Goal: Task Accomplishment & Management: Manage account settings

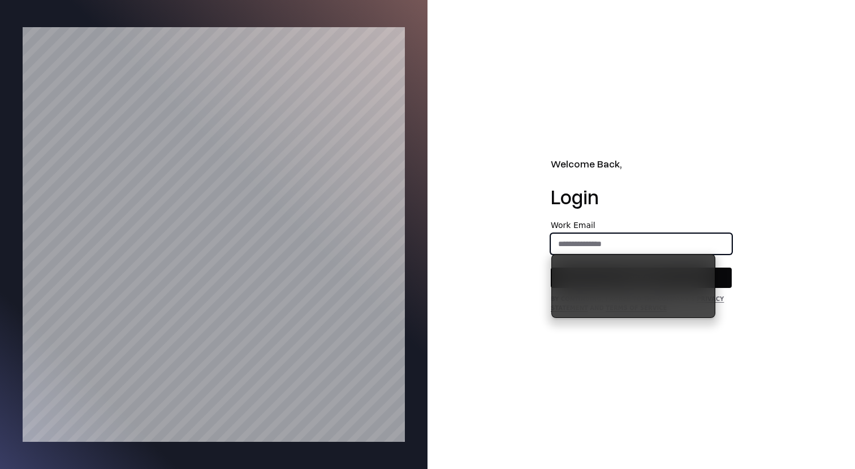
type input "**********"
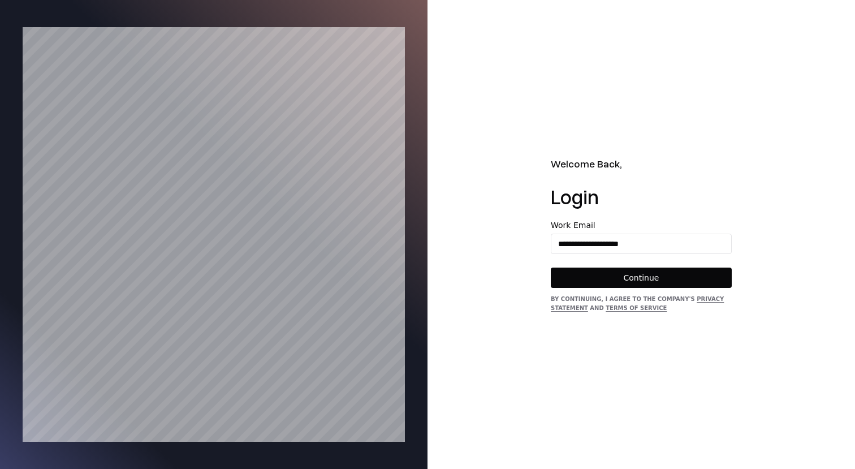
click at [617, 280] on button "Continue" at bounding box center [641, 277] width 181 height 20
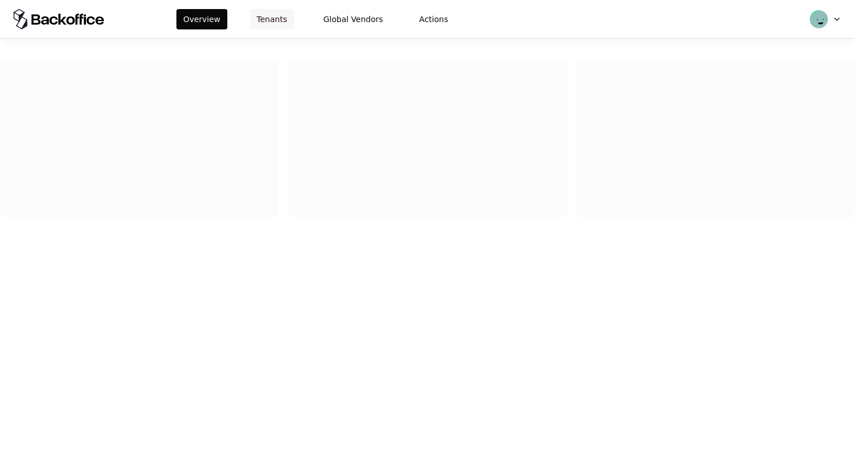
click at [265, 25] on button "Tenants" at bounding box center [272, 19] width 44 height 20
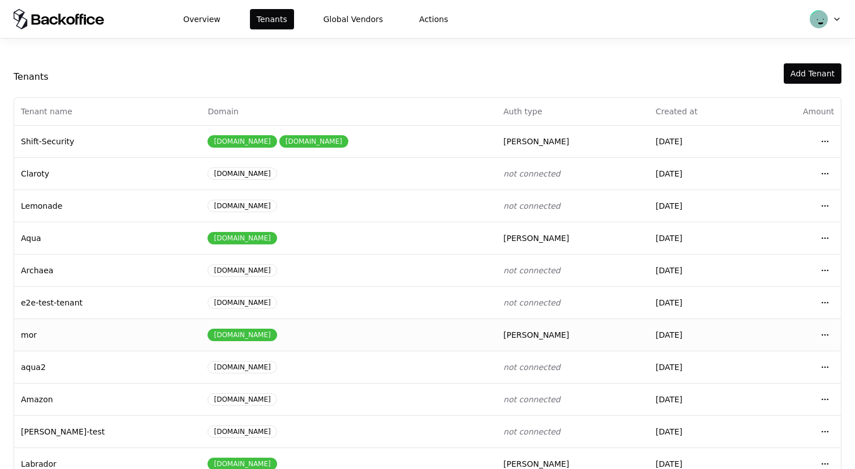
scroll to position [121, 0]
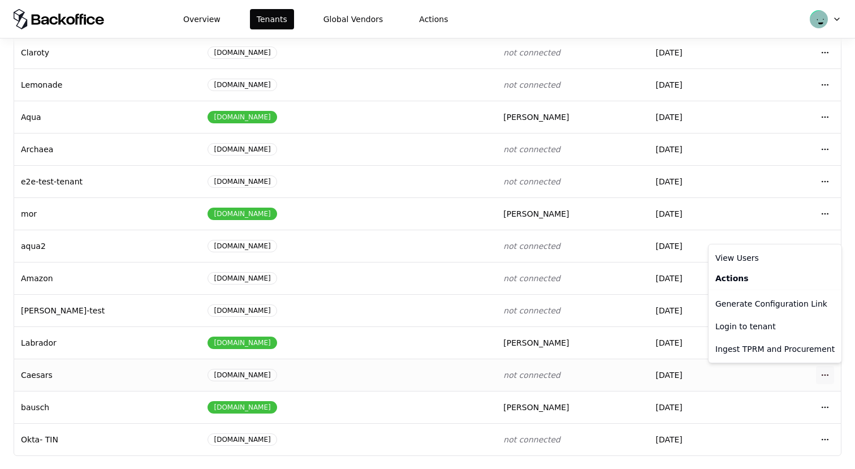
click at [822, 371] on html "Overview Tenants Global Vendors Actions Tenants Add Tenant Tenant name Domain A…" at bounding box center [427, 234] width 855 height 469
click at [755, 324] on div "Login to tenant" at bounding box center [775, 326] width 128 height 23
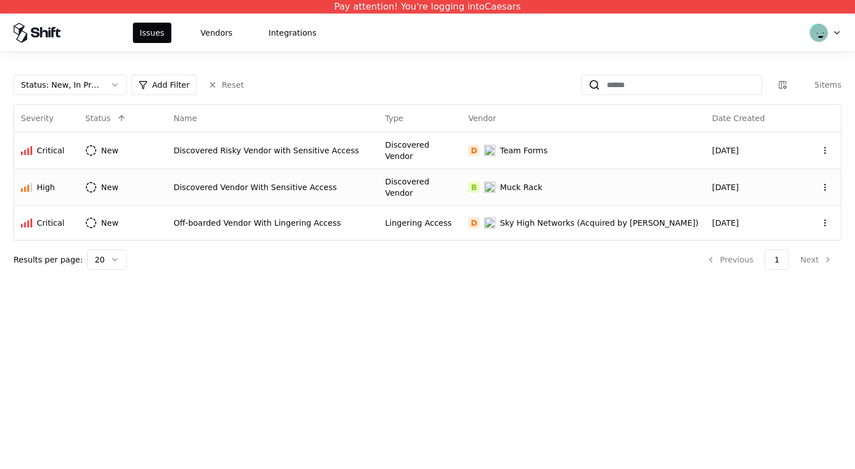
click at [587, 186] on div "B Muck Rack" at bounding box center [583, 186] width 230 height 11
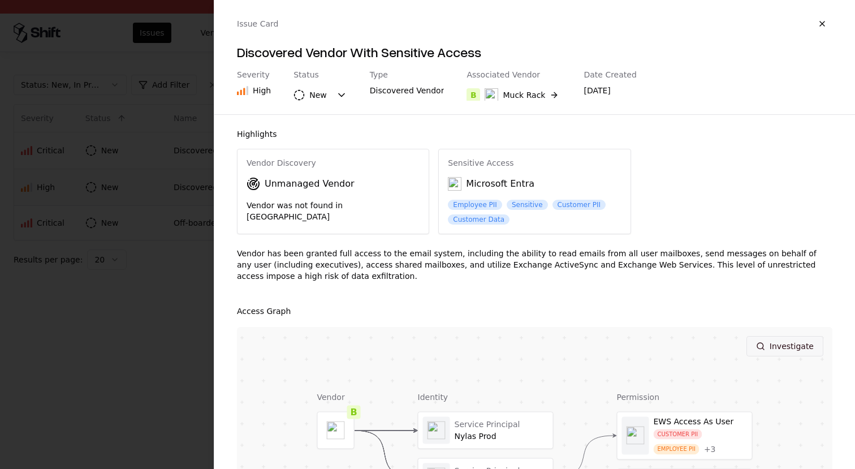
click at [774, 347] on button "Investigate" at bounding box center [784, 346] width 77 height 20
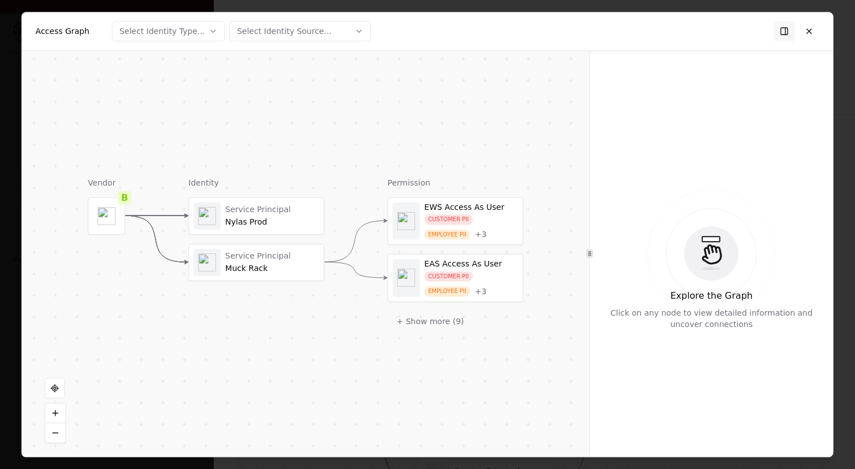
click at [275, 223] on div "Nylas Prod" at bounding box center [272, 221] width 94 height 10
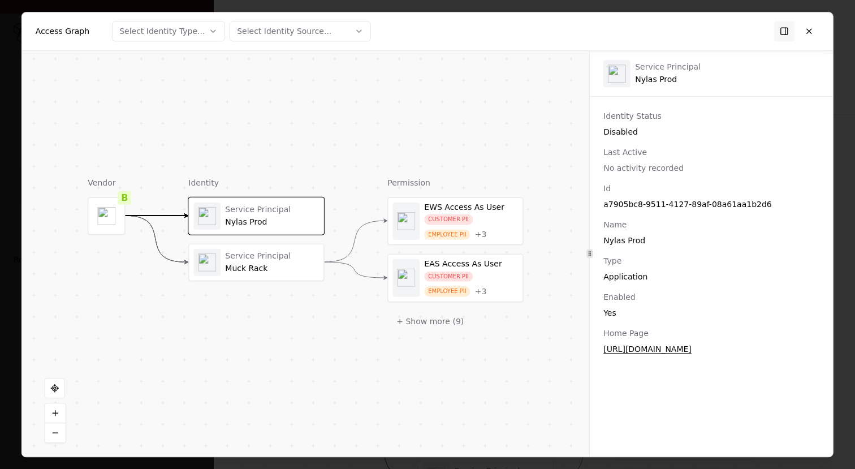
click at [435, 218] on div "CUSTOMER PII" at bounding box center [448, 219] width 49 height 11
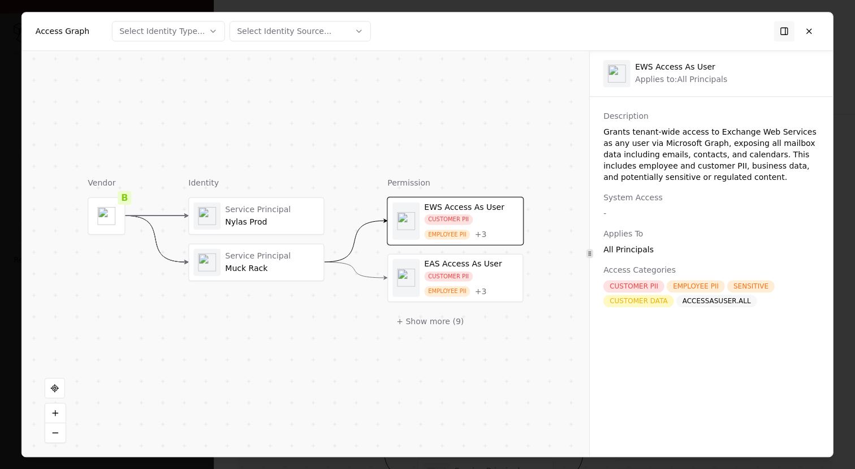
click at [432, 289] on div "EMPLOYEE PII" at bounding box center [447, 291] width 46 height 11
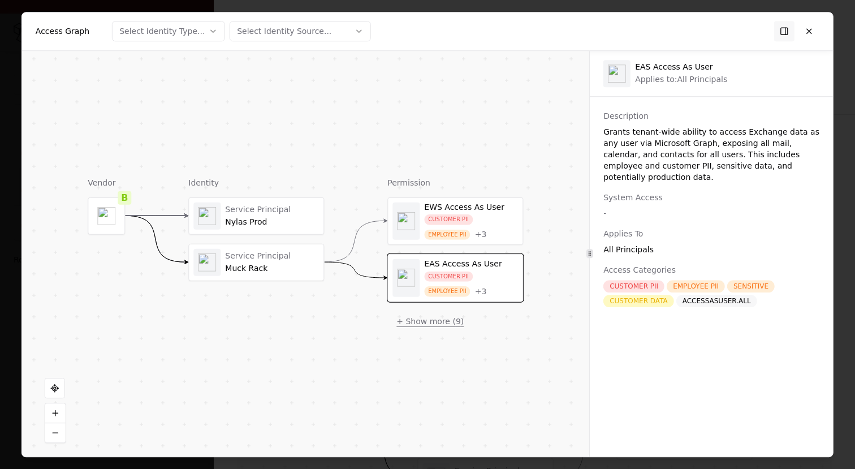
click at [443, 324] on button "+ Show more ( 9 )" at bounding box center [429, 320] width 85 height 20
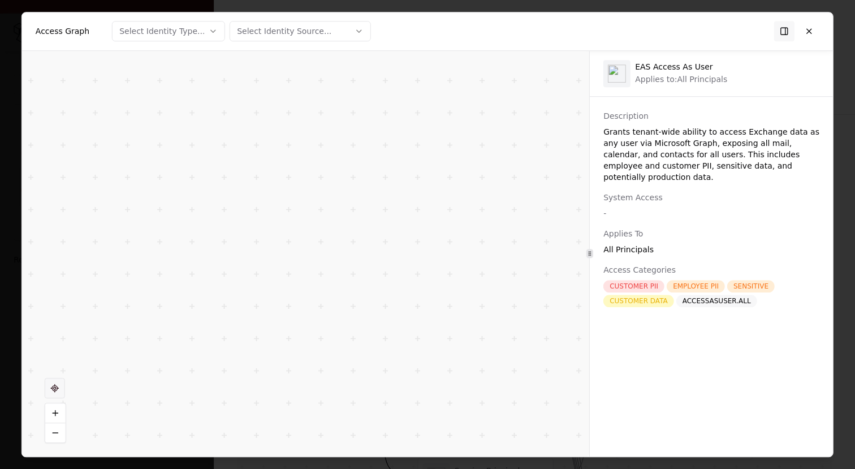
click at [50, 389] on button at bounding box center [55, 388] width 20 height 20
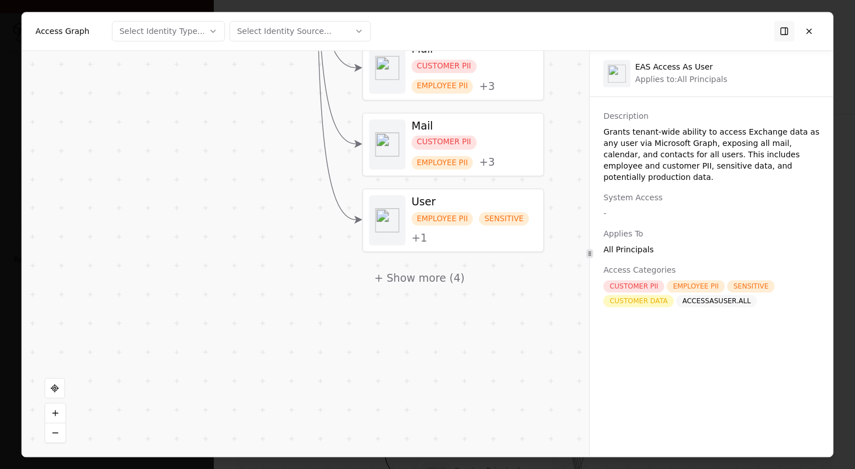
click at [458, 214] on div "EMPLOYEE PII" at bounding box center [443, 218] width 62 height 14
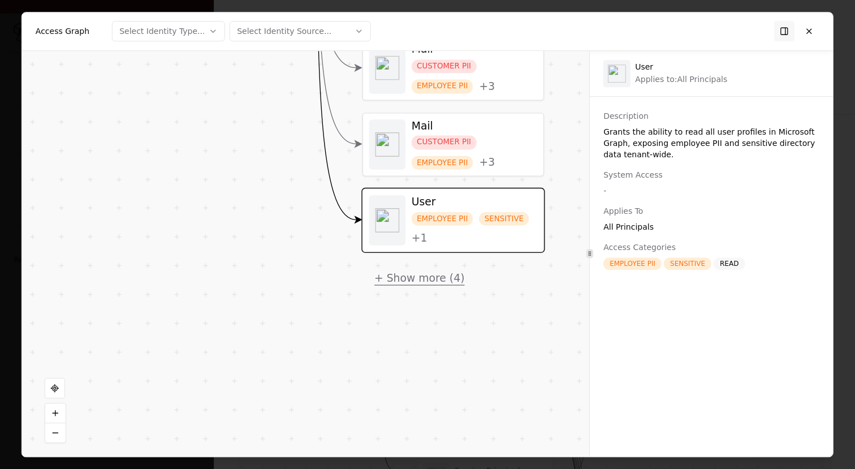
click at [435, 271] on button "+ Show more ( 4 )" at bounding box center [419, 276] width 114 height 27
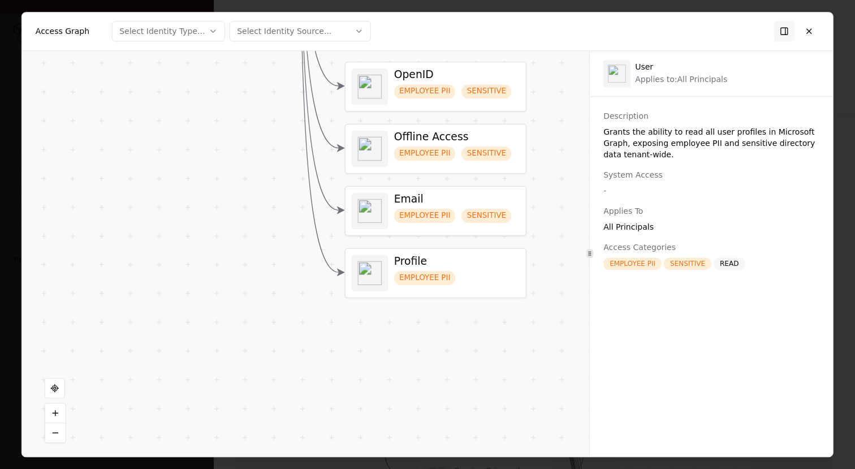
click at [438, 261] on div "Profile" at bounding box center [456, 260] width 125 height 13
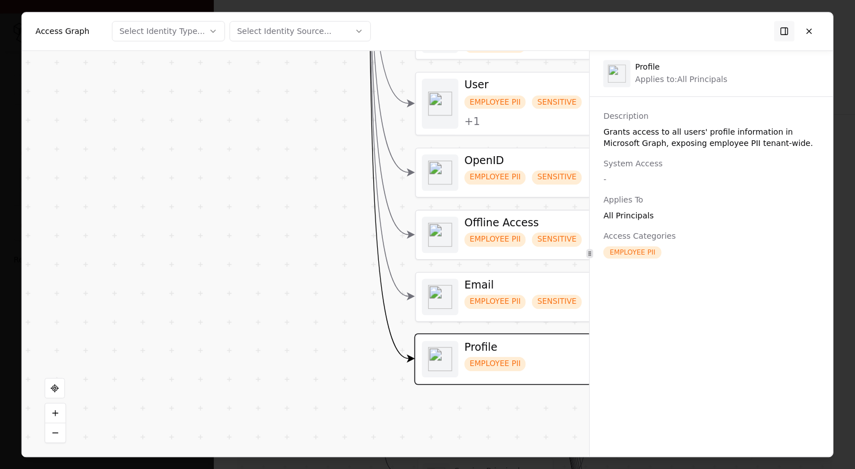
click at [819, 31] on div "Access Graph Select Identity Type... Select Identity Source..." at bounding box center [427, 31] width 811 height 38
click at [813, 31] on button at bounding box center [809, 31] width 20 height 20
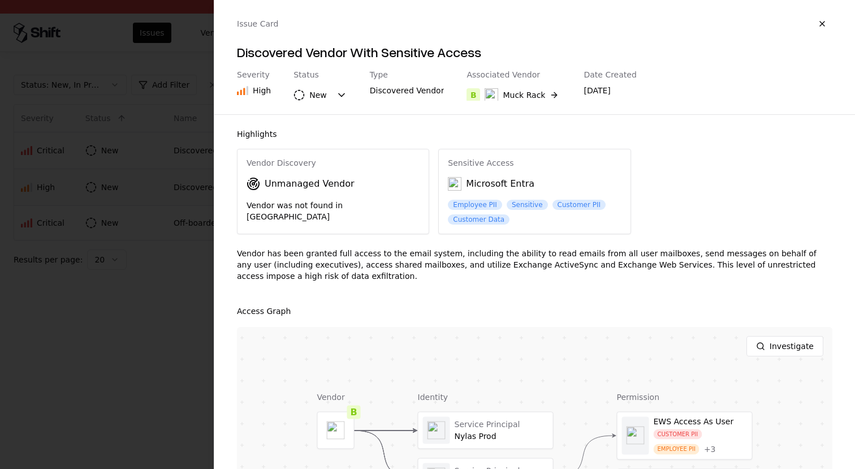
click at [638, 174] on div "Vendor Discovery Unmanaged Vendor Vendor was not found in TPRM Sensitive Access…" at bounding box center [534, 192] width 595 height 86
click at [824, 23] on button "button" at bounding box center [822, 24] width 20 height 20
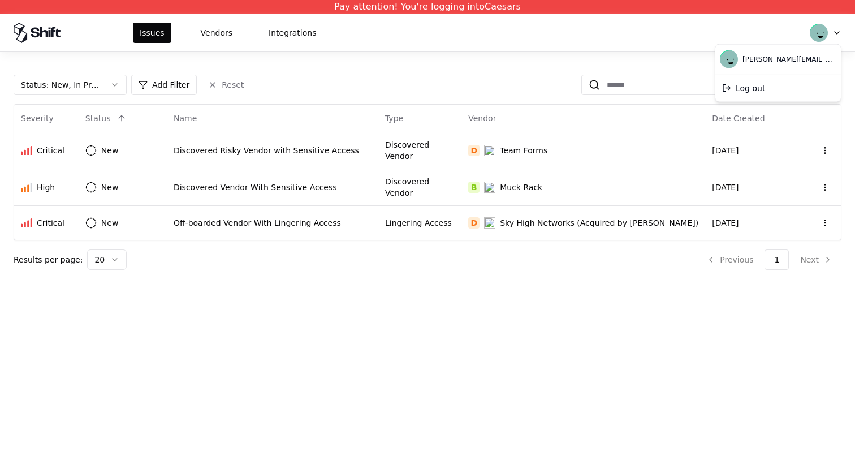
click at [834, 32] on html "Pay attention! You're logging into Caesars Issues Vendors Integrations Status :…" at bounding box center [427, 234] width 855 height 469
click at [770, 89] on div "Log out" at bounding box center [777, 88] width 121 height 23
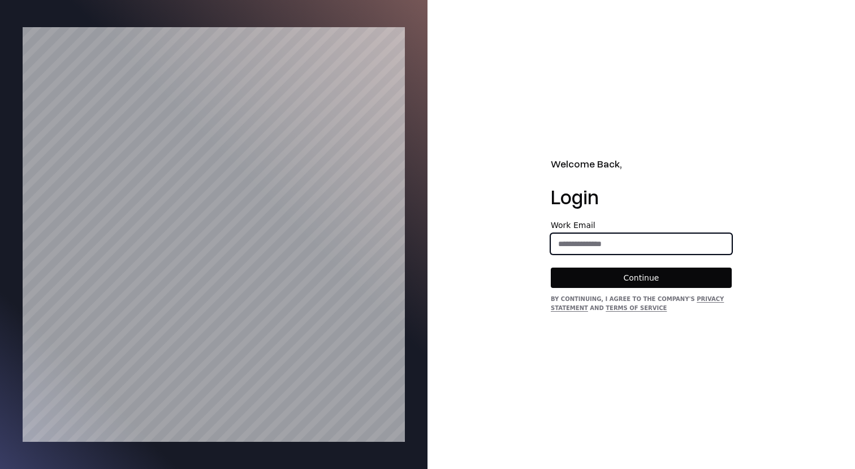
click at [644, 243] on input "email" at bounding box center [641, 243] width 180 height 20
type input "**********"
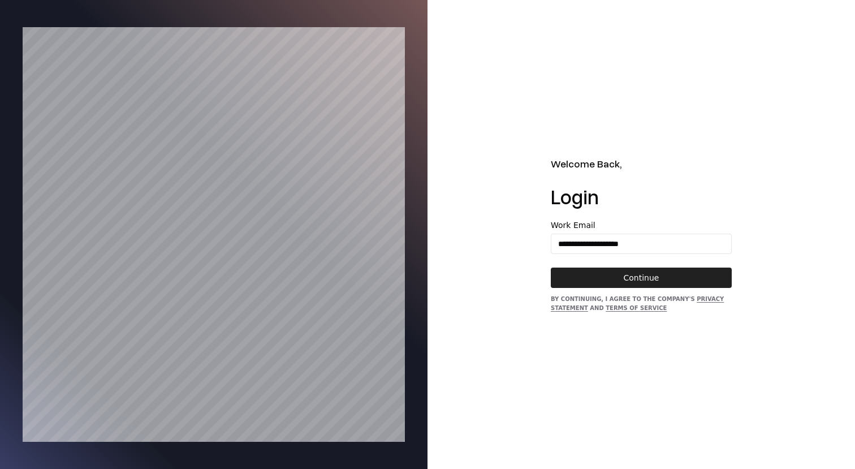
click at [647, 283] on button "Continue" at bounding box center [641, 277] width 181 height 20
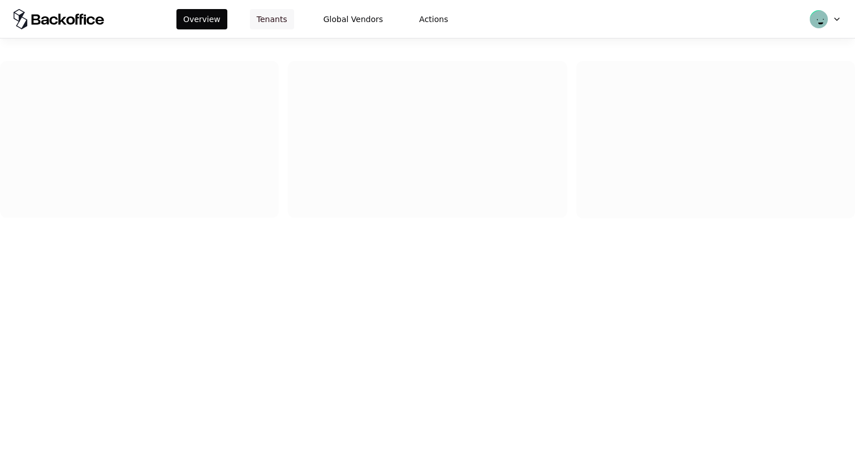
click at [254, 20] on button "Tenants" at bounding box center [272, 19] width 44 height 20
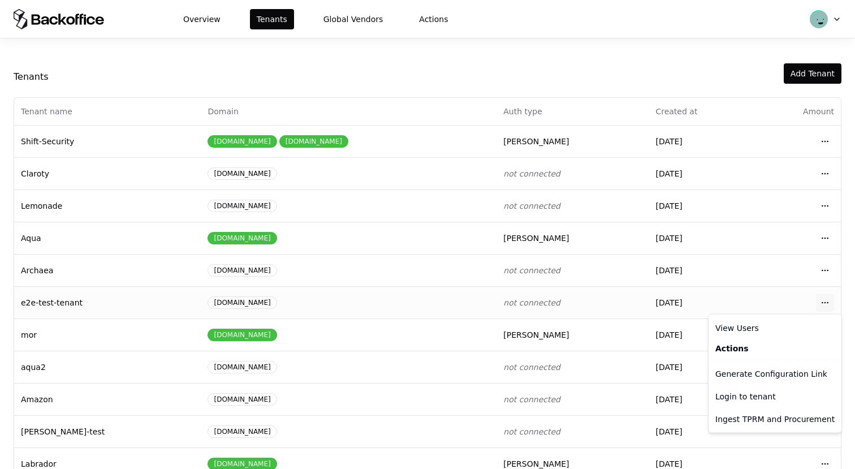
click at [821, 299] on html "Overview Tenants Global Vendors Actions Tenants Add Tenant Tenant name Domain A…" at bounding box center [427, 234] width 855 height 469
click at [760, 397] on div "Login to tenant" at bounding box center [775, 396] width 128 height 23
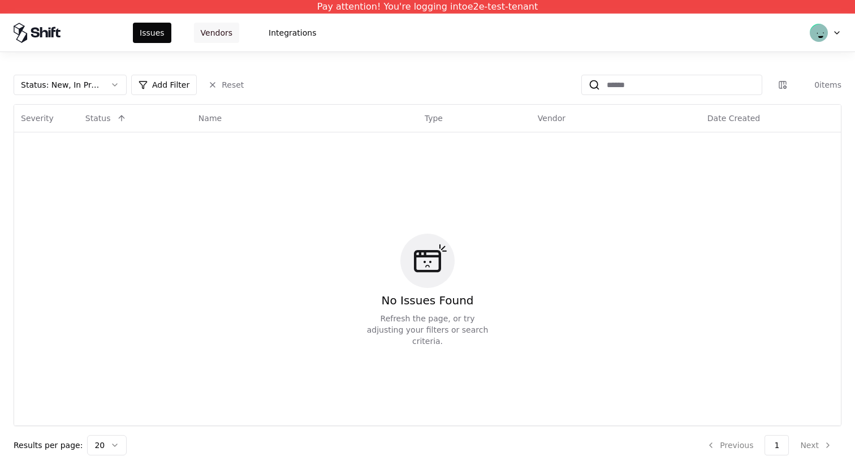
click at [221, 31] on button "Vendors" at bounding box center [216, 33] width 45 height 20
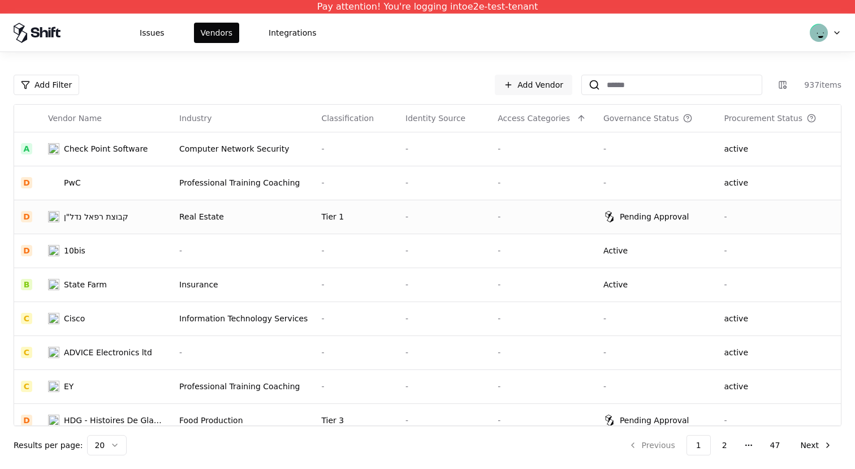
click at [651, 231] on td "Pending Approval" at bounding box center [656, 217] width 121 height 34
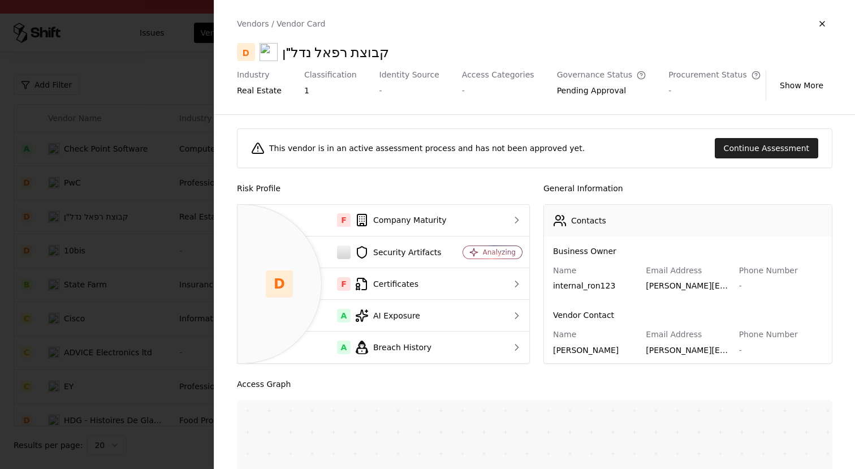
click at [765, 150] on button "Continue Assessment" at bounding box center [765, 148] width 103 height 20
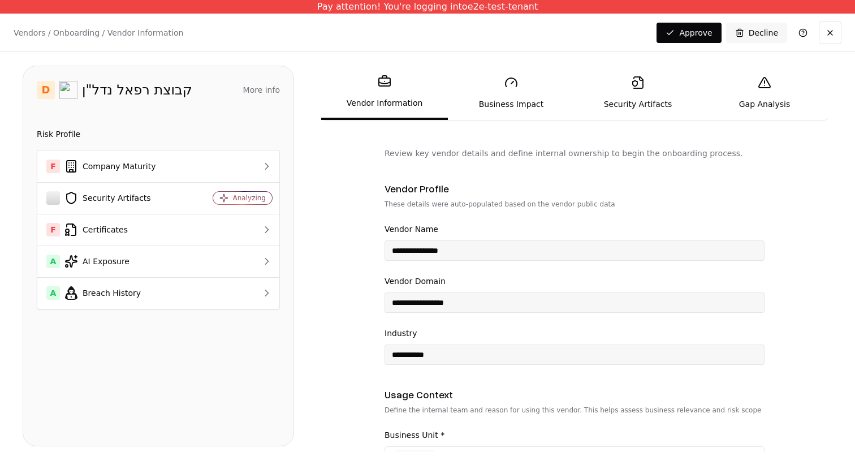
click at [805, 50] on div "Vendors / Onboarding / Vendor Information Changes Saved Approve Decline" at bounding box center [427, 33] width 855 height 38
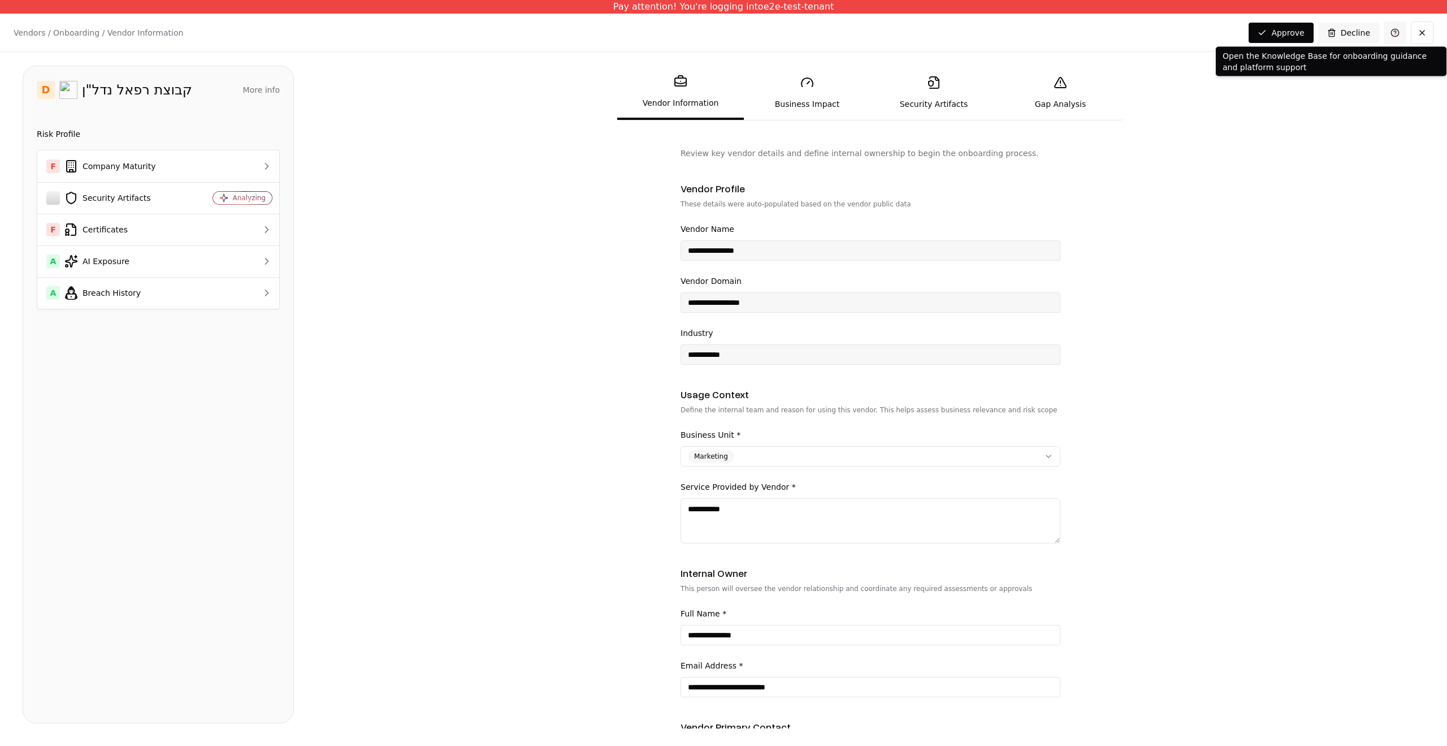
click at [854, 29] on link at bounding box center [1395, 32] width 23 height 23
click at [854, 27] on button at bounding box center [1422, 32] width 23 height 23
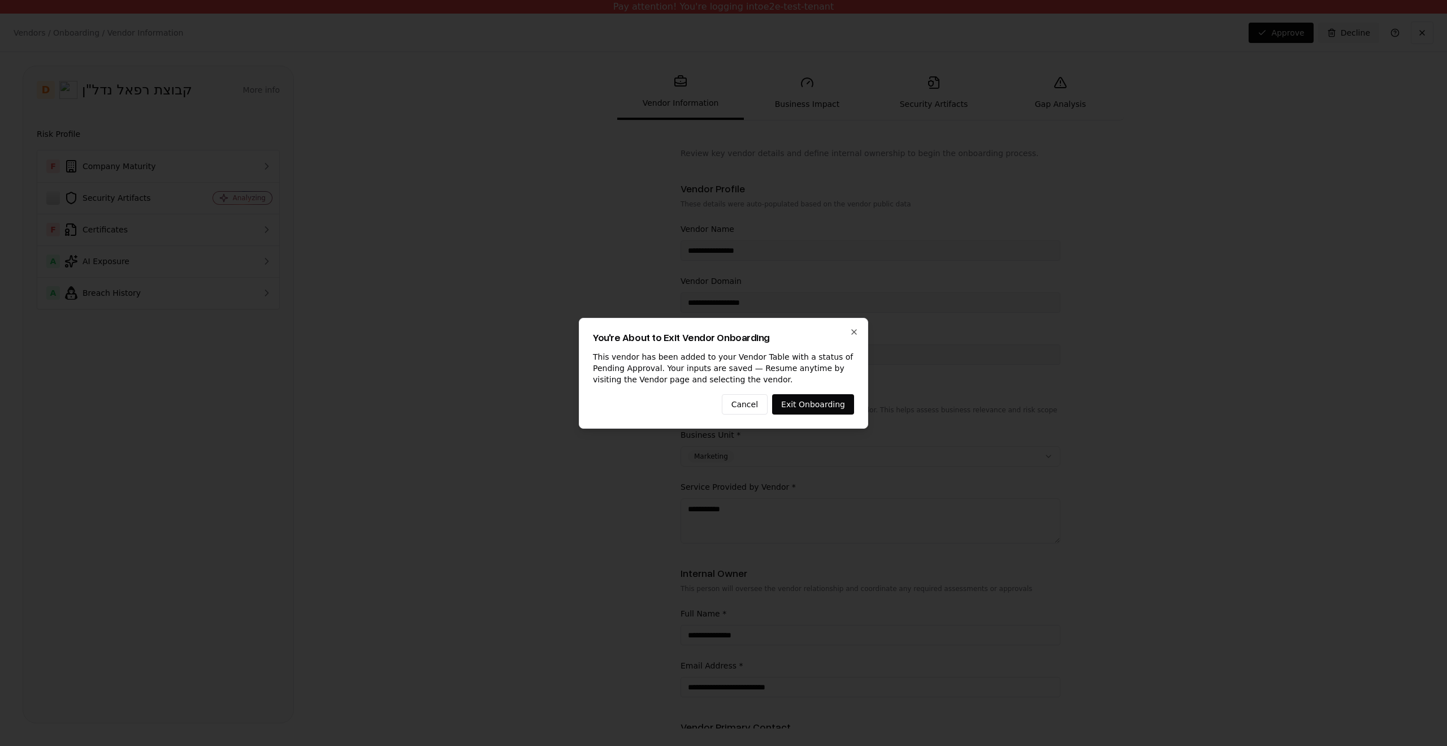
click at [854, 326] on div "You're About to Exit Vendor Onboarding This vendor has been added to your Vendo…" at bounding box center [723, 373] width 289 height 111
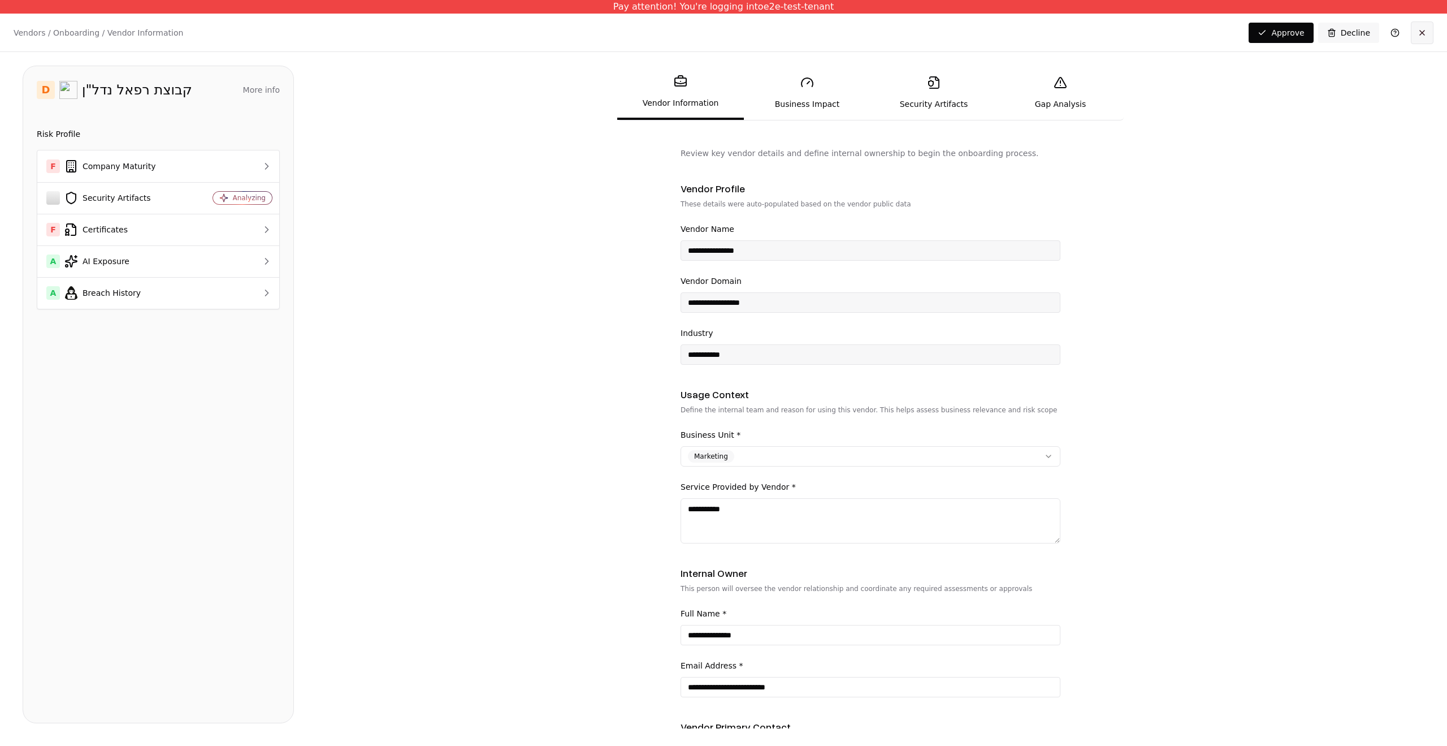
click at [854, 23] on button at bounding box center [1422, 32] width 23 height 23
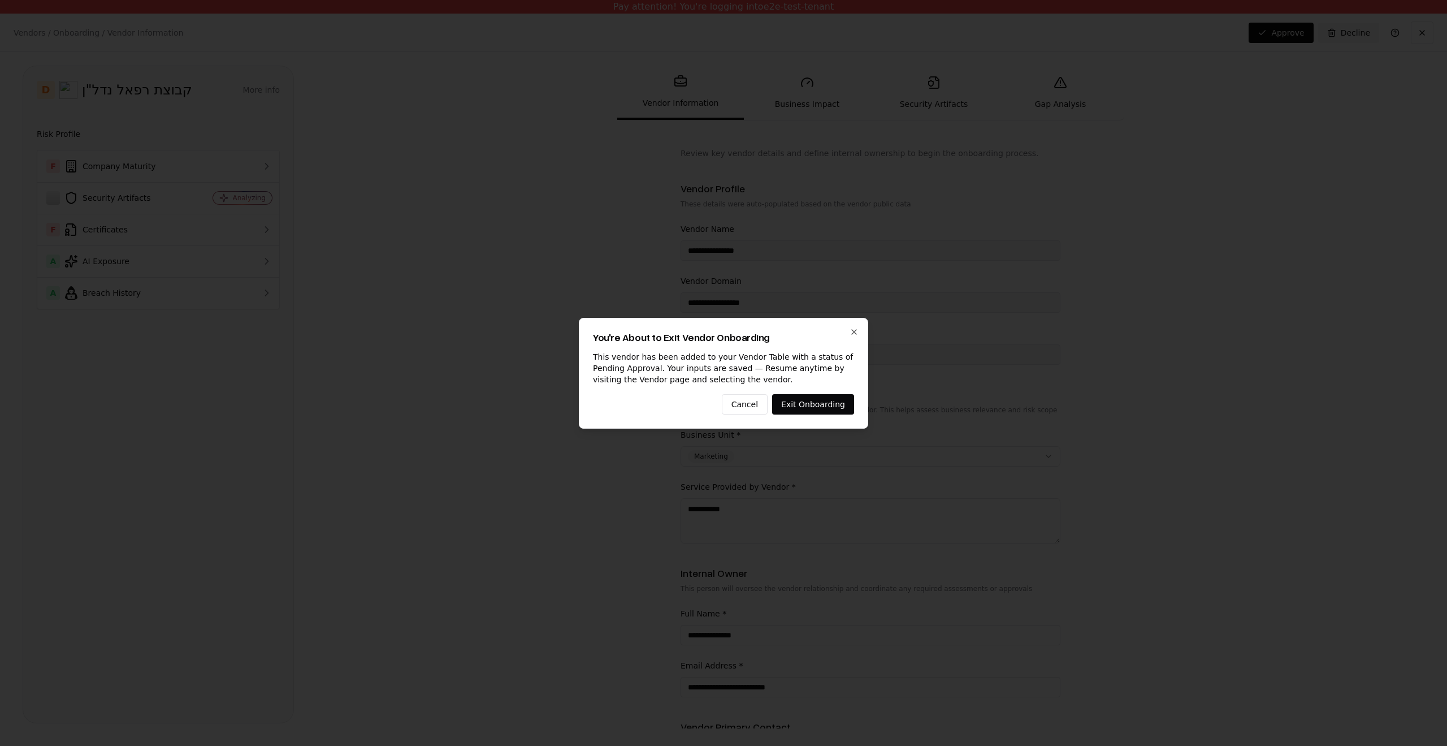
click at [832, 392] on div "You're About to Exit Vendor Onboarding This vendor has been added to your Vendo…" at bounding box center [723, 373] width 289 height 111
click at [830, 398] on button "Exit Onboarding" at bounding box center [813, 404] width 82 height 20
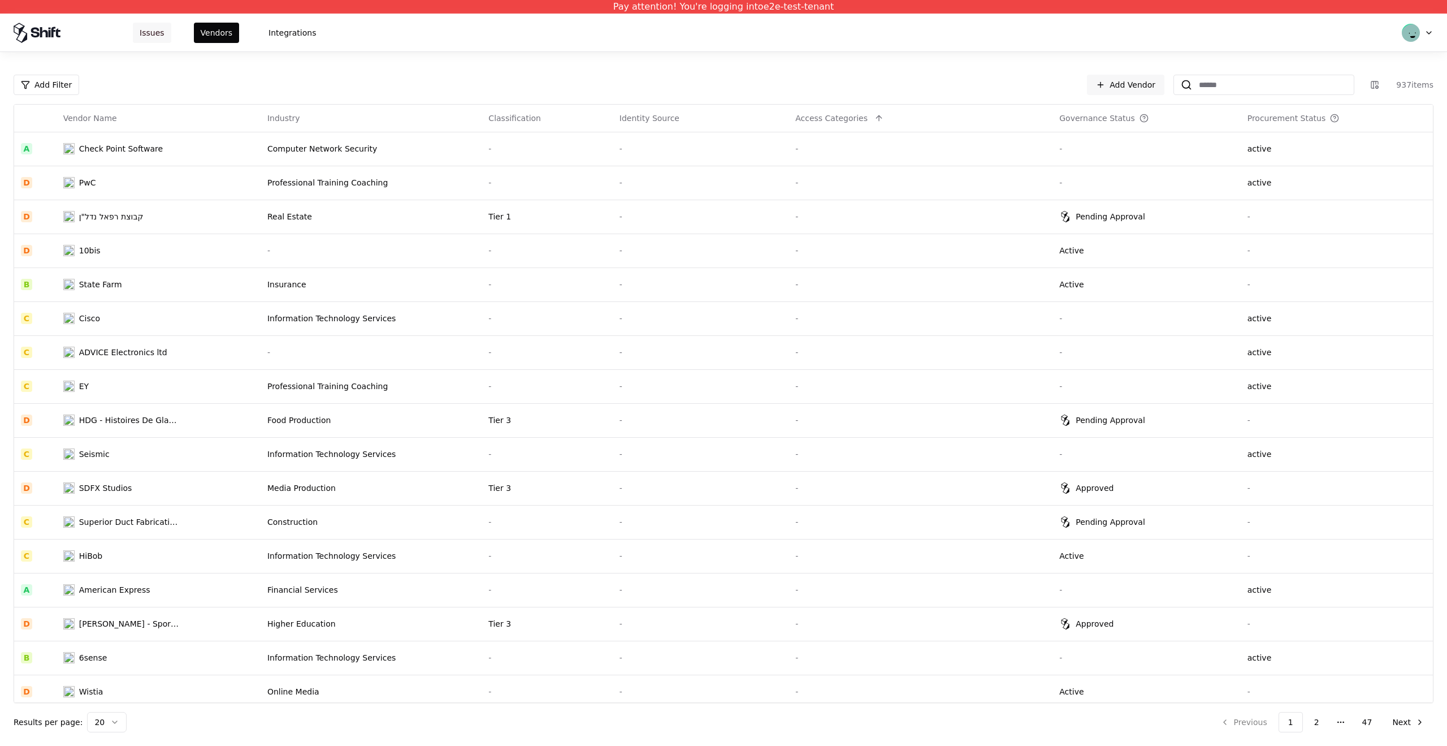
click at [163, 31] on button "Issues" at bounding box center [152, 33] width 38 height 20
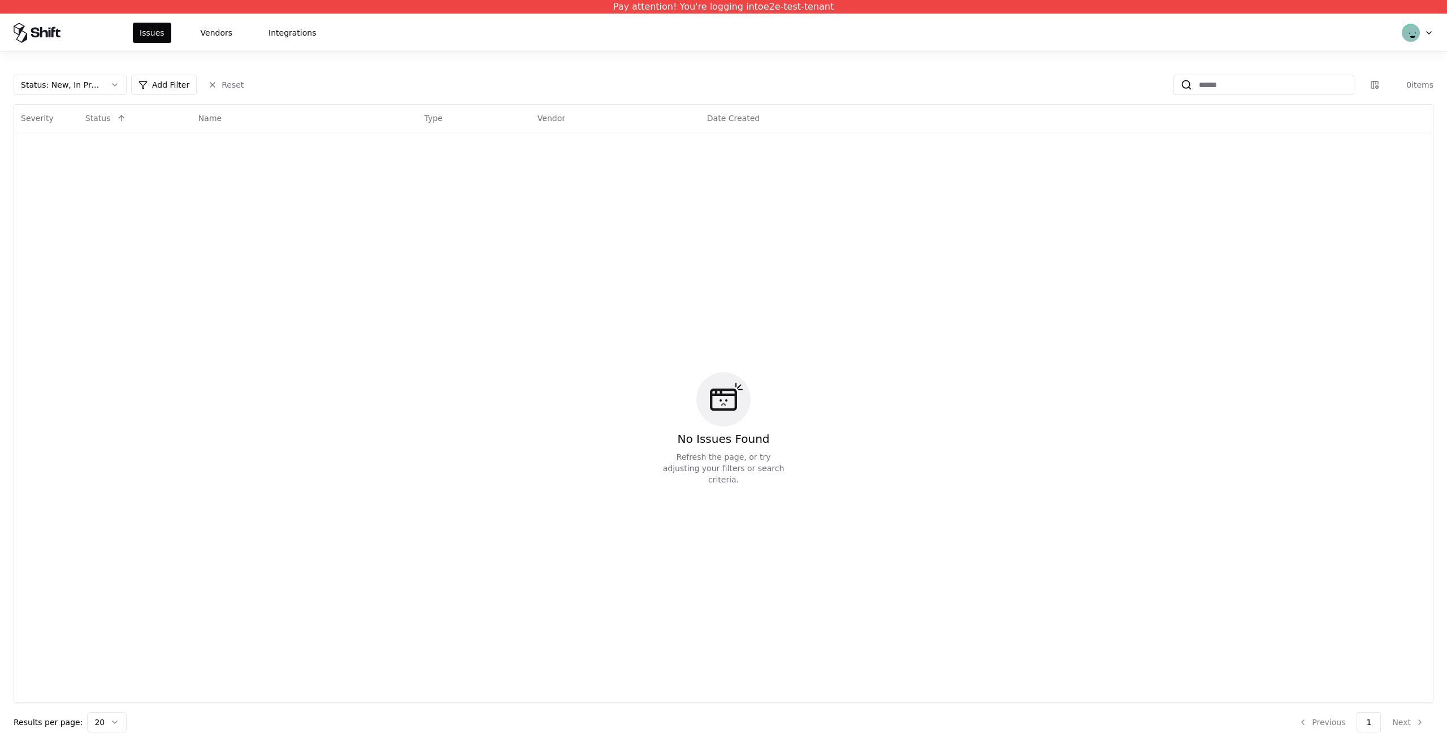
click at [192, 33] on div "Issues Vendors Integrations" at bounding box center [228, 33] width 190 height 20
click at [204, 32] on button "Vendors" at bounding box center [216, 33] width 45 height 20
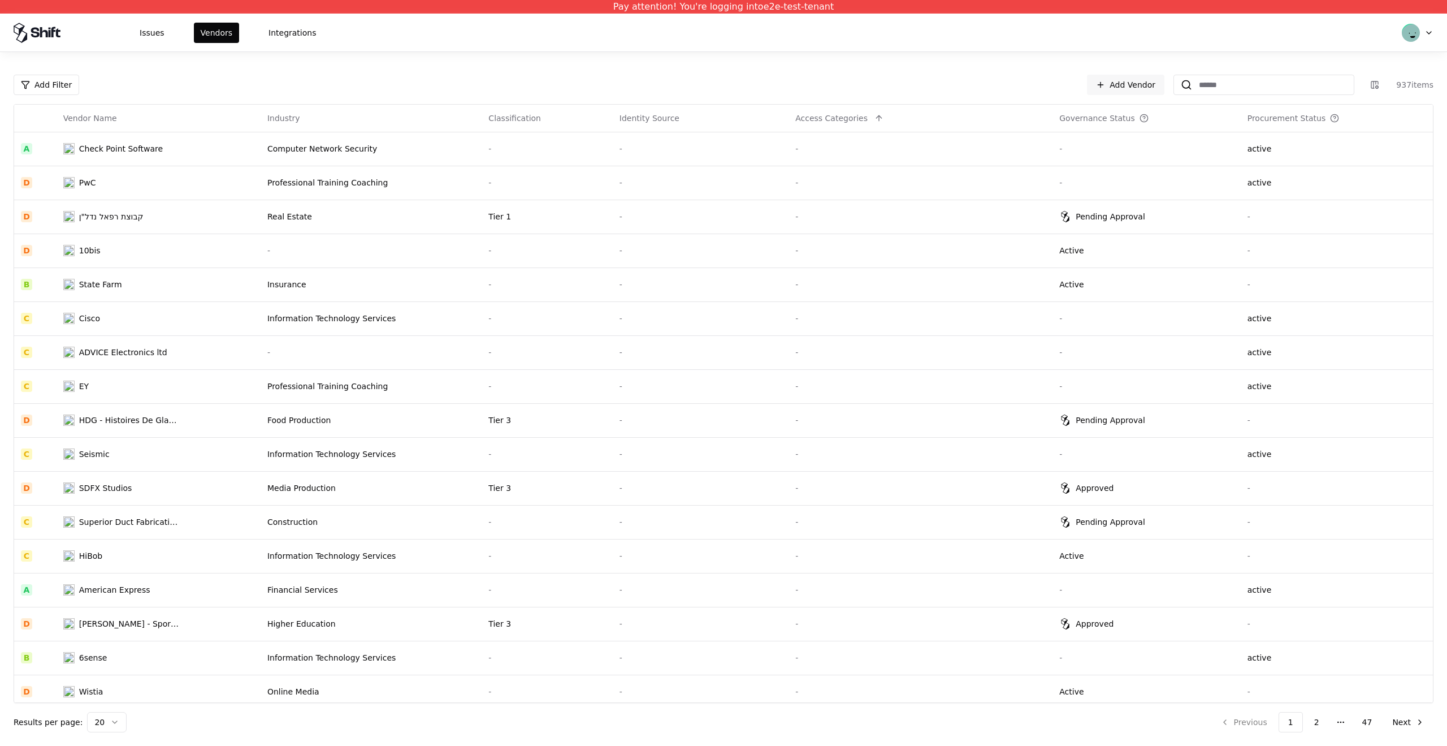
click at [482, 215] on td "Tier 1" at bounding box center [547, 217] width 131 height 34
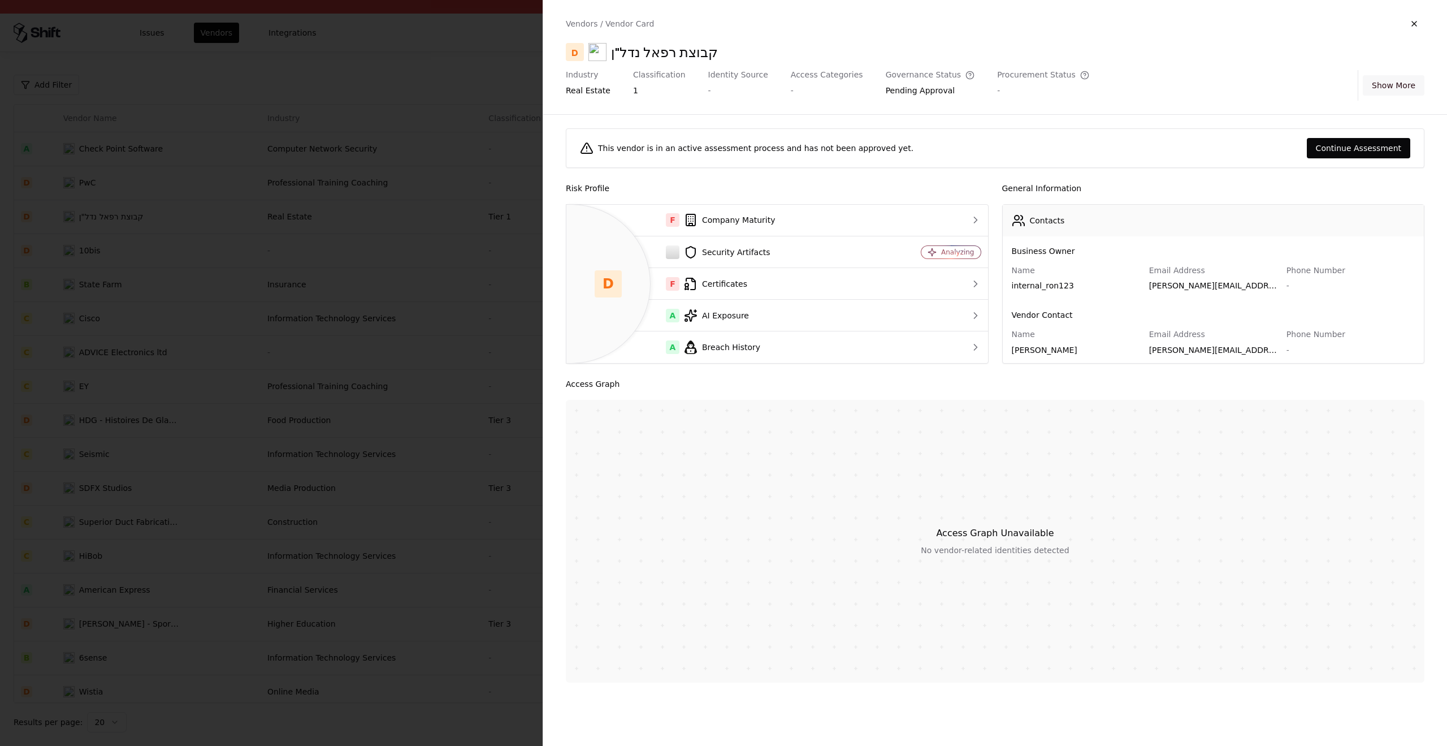
click at [854, 80] on button "Show More" at bounding box center [1394, 85] width 62 height 20
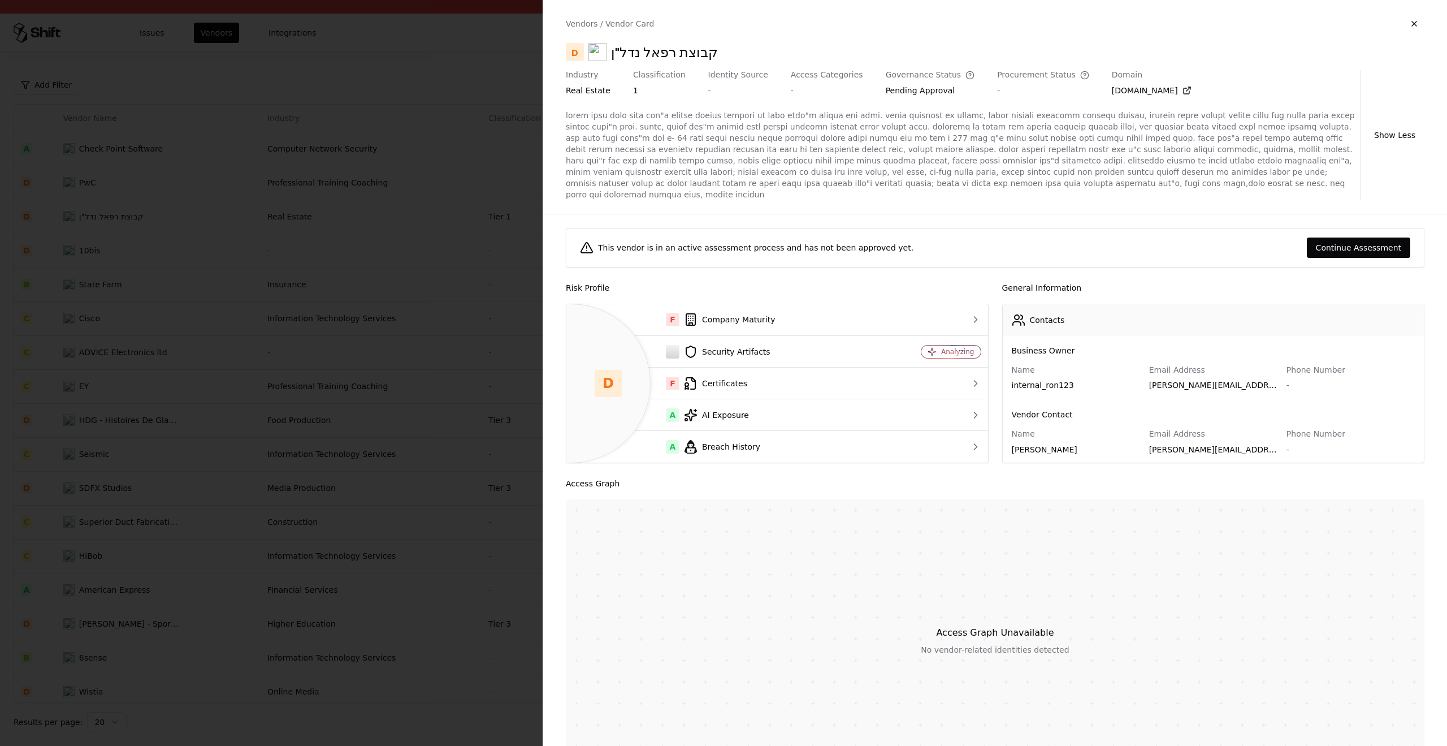
click at [427, 131] on div at bounding box center [723, 373] width 1447 height 746
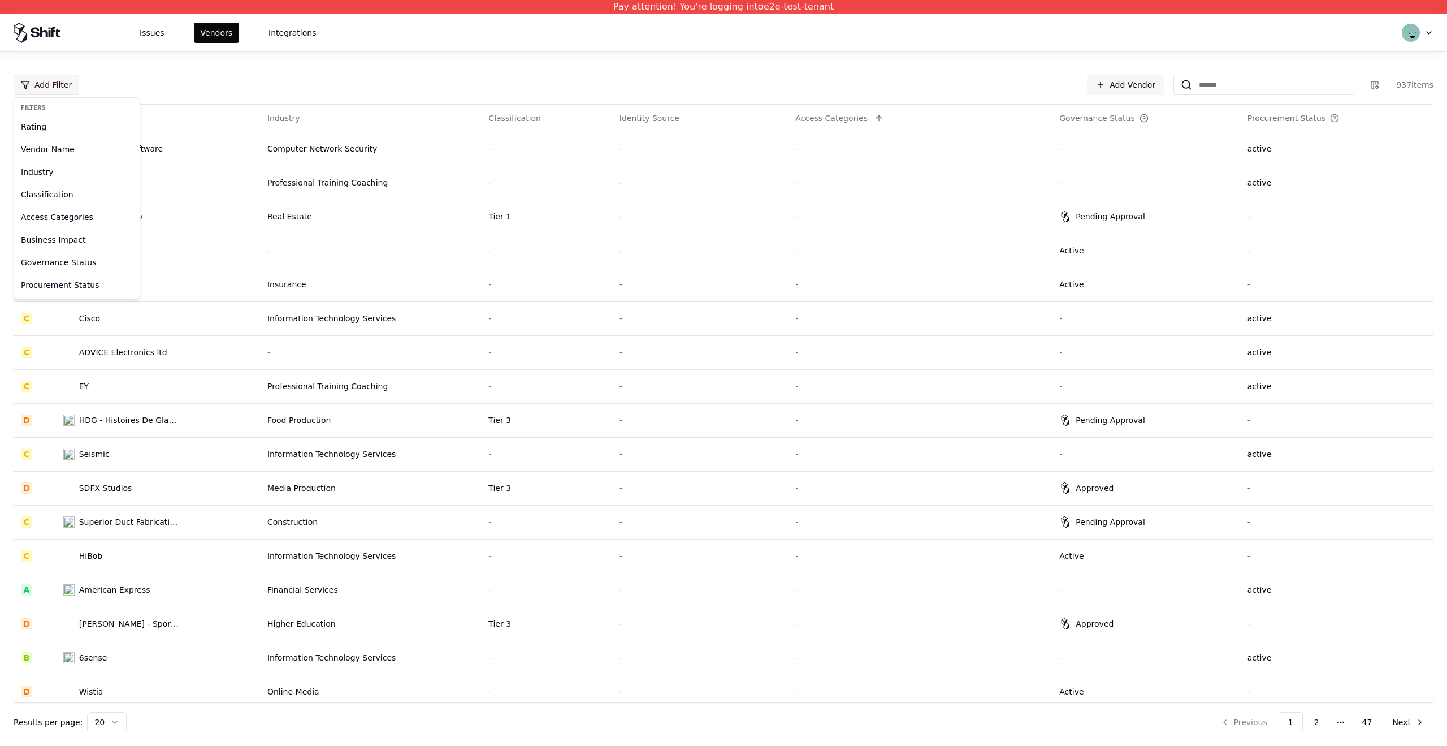
click at [34, 89] on html "Pay attention! You're logging into e2e-test-tenant Issues Vendors Integrations …" at bounding box center [723, 373] width 1447 height 746
click at [53, 123] on div "Rating" at bounding box center [76, 126] width 121 height 23
click at [68, 124] on div "Excellent" at bounding box center [55, 128] width 36 height 11
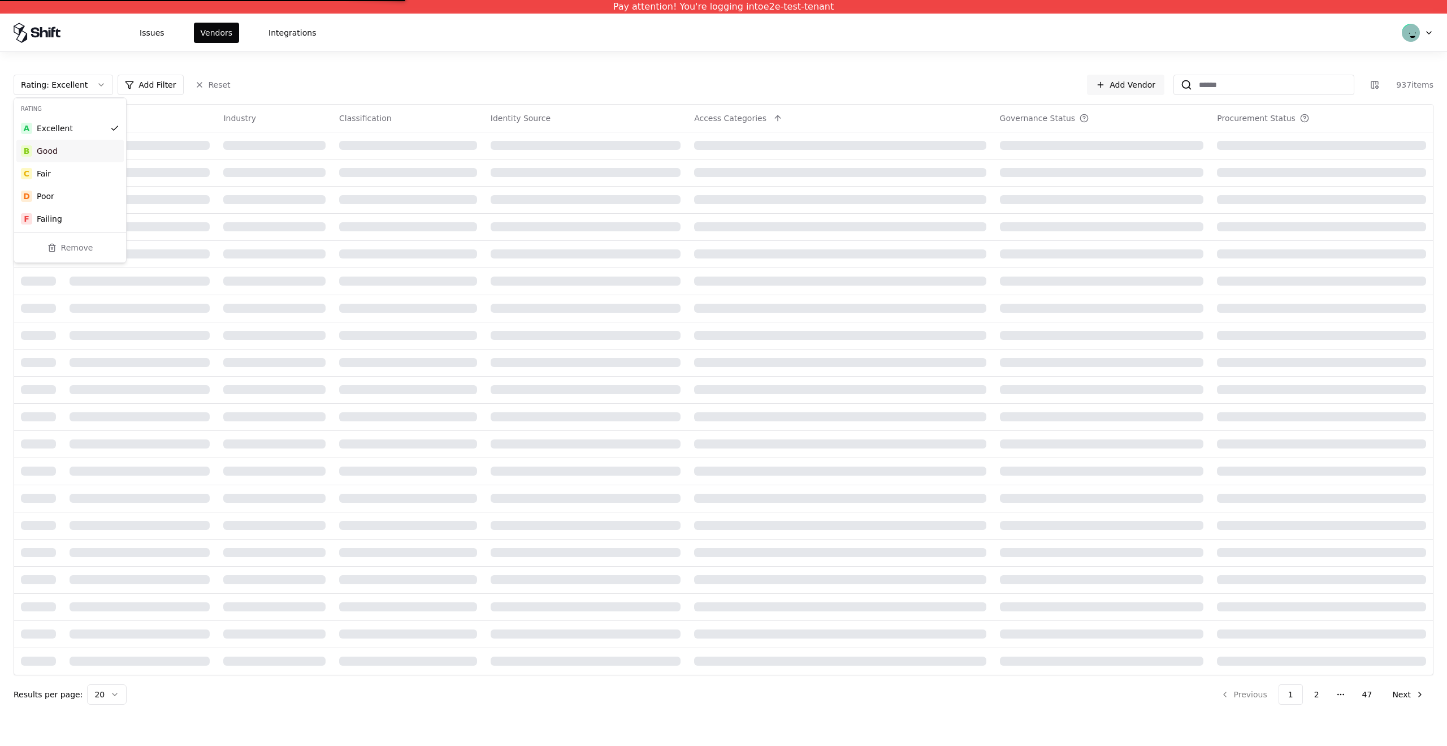
click at [70, 161] on div "B Good" at bounding box center [69, 151] width 107 height 23
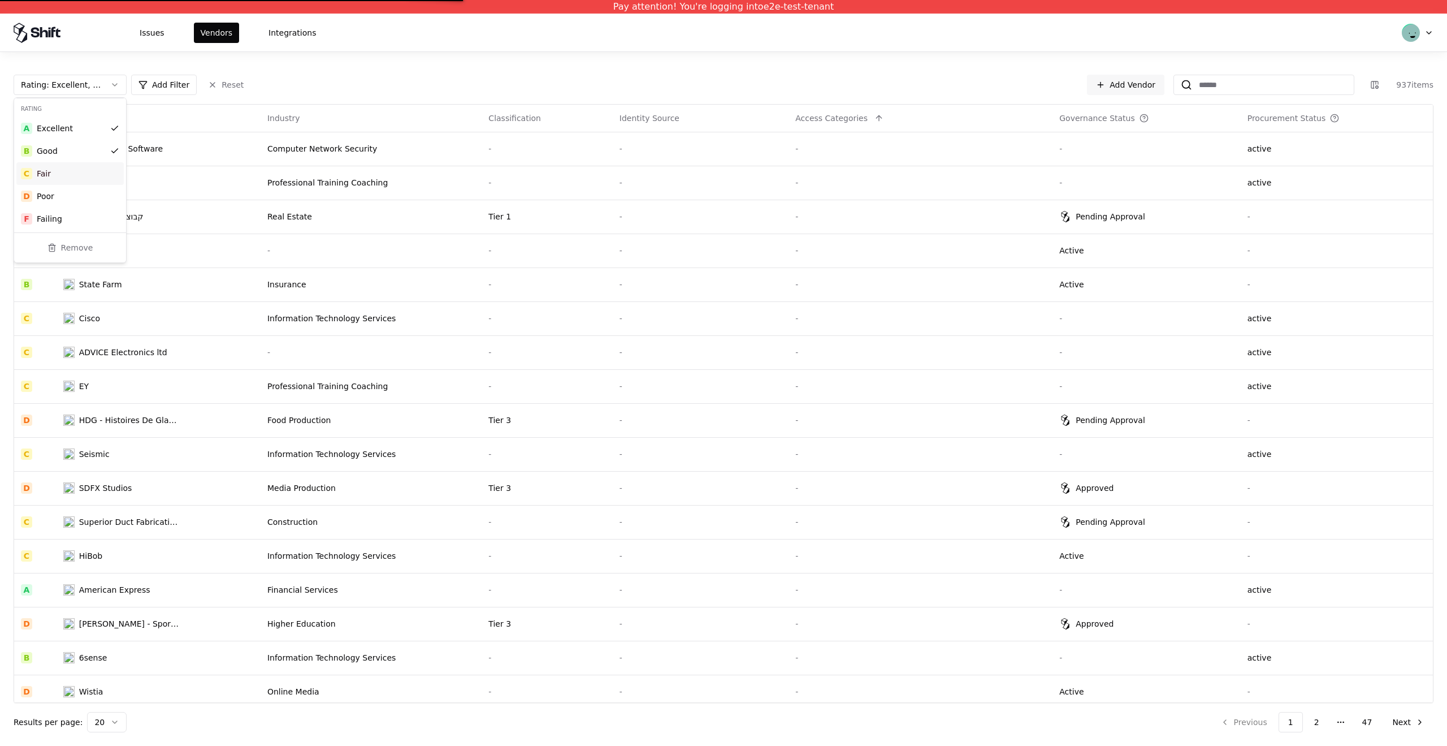
click at [71, 179] on div "C Fair" at bounding box center [69, 173] width 107 height 23
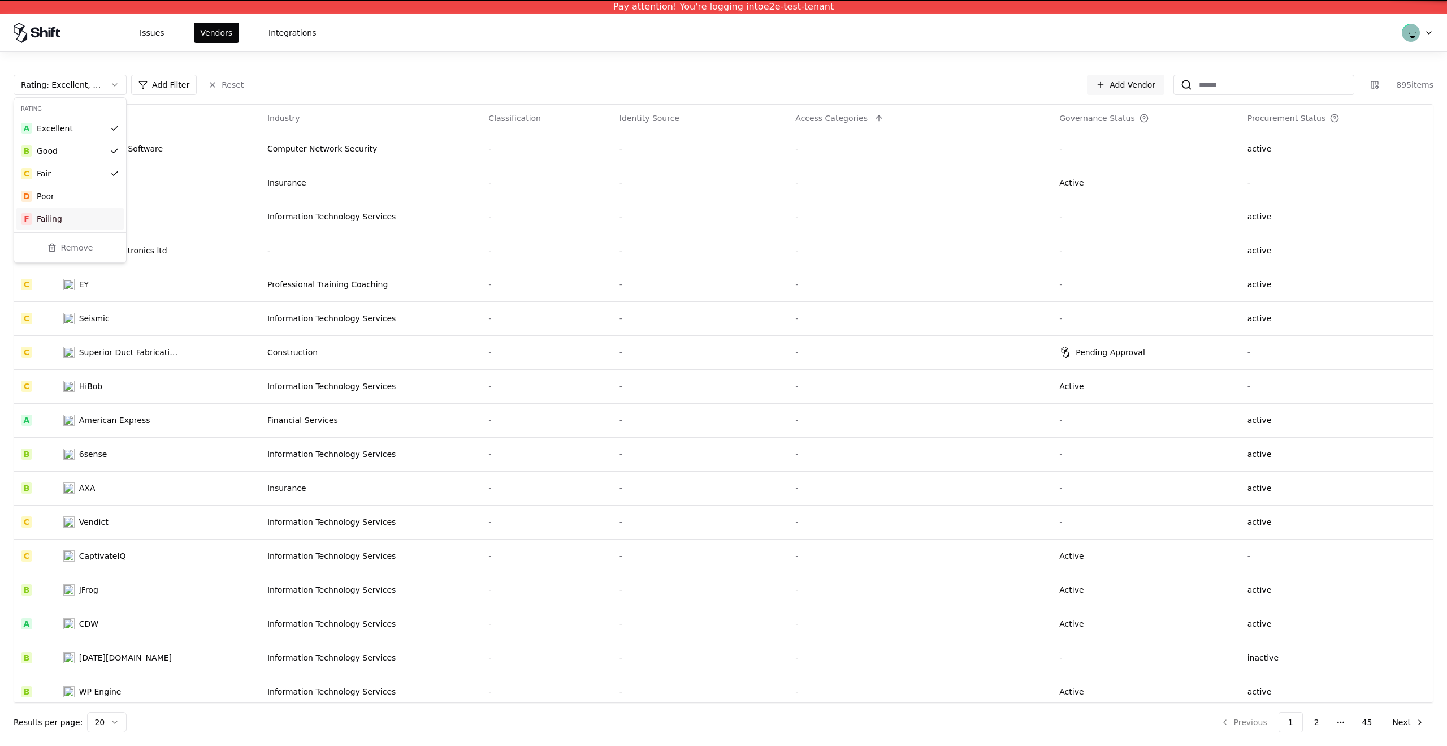
click at [76, 218] on div "F Failing" at bounding box center [69, 218] width 107 height 23
click at [305, 85] on html "Pay attention! You're logging into e2e-test-tenant Issues Vendors Integrations …" at bounding box center [723, 373] width 1447 height 746
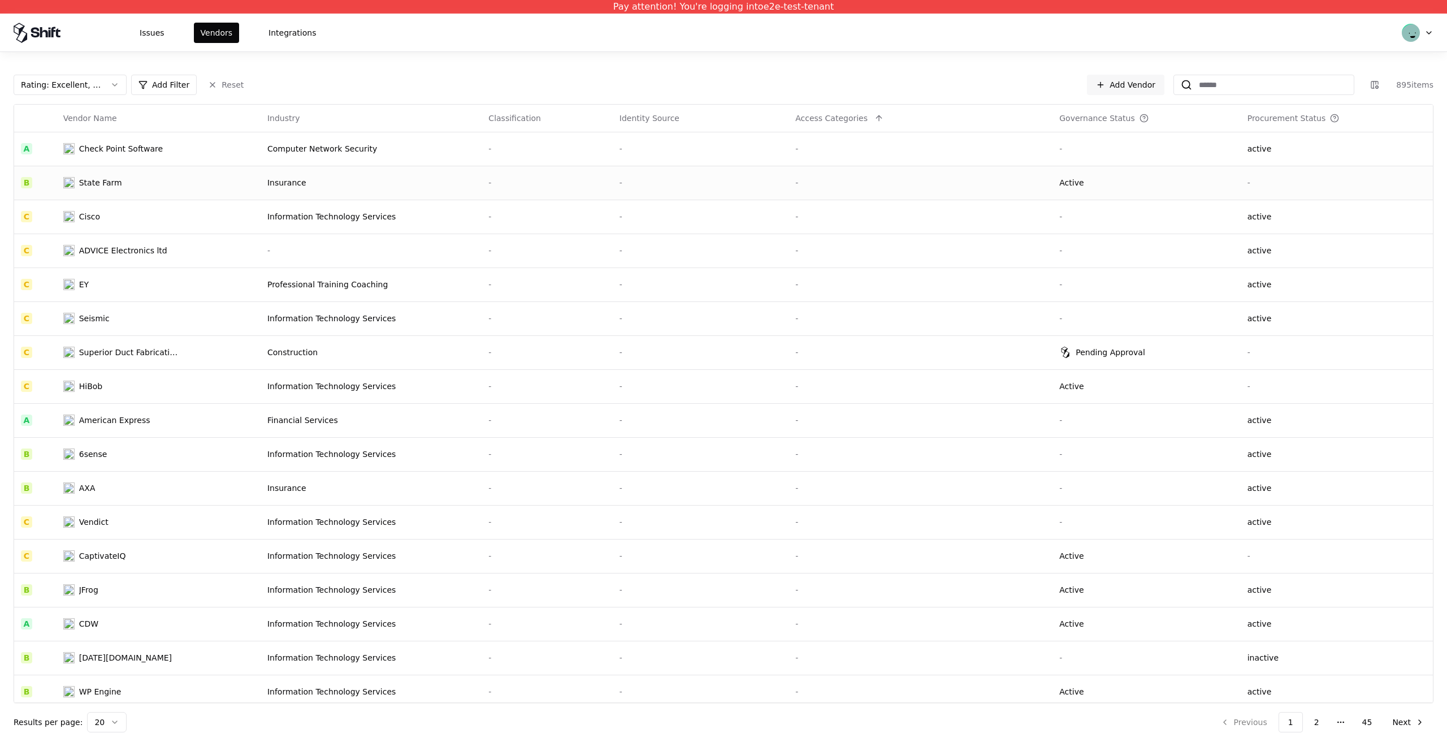
click at [572, 173] on td "-" at bounding box center [547, 183] width 131 height 34
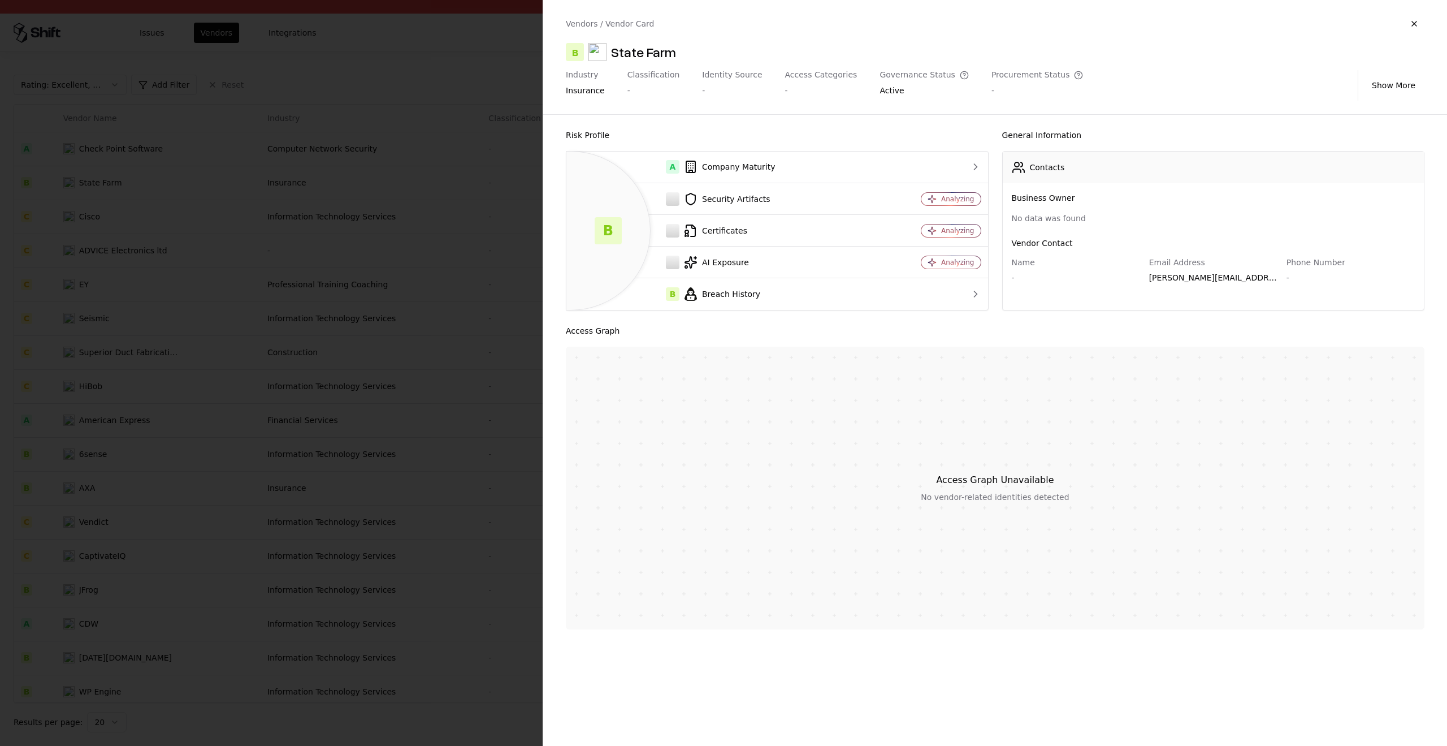
click at [496, 218] on div at bounding box center [723, 373] width 1447 height 746
